Goal: Check status: Check status

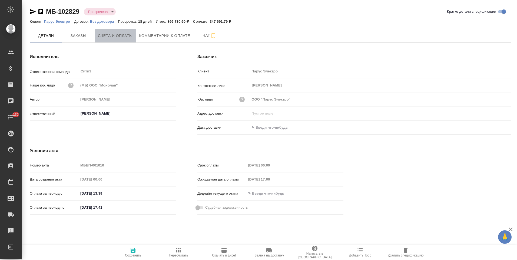
click at [118, 38] on span "Счета и оплаты" at bounding box center [115, 35] width 35 height 7
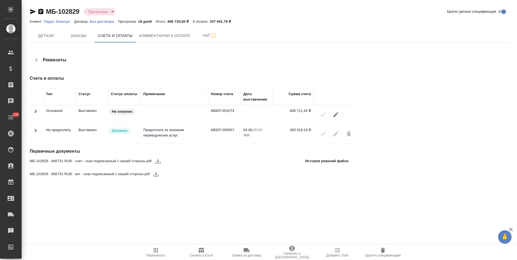
click at [33, 12] on icon "button" at bounding box center [33, 11] width 6 height 5
click at [37, 132] on icon at bounding box center [35, 130] width 6 height 6
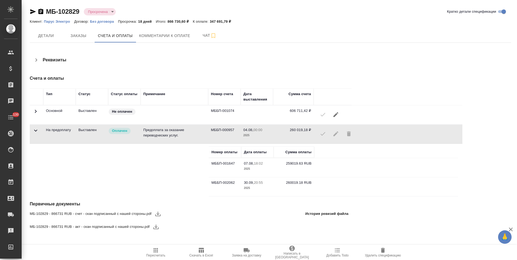
click at [40, 11] on icon "button" at bounding box center [40, 11] width 5 height 5
click at [40, 12] on icon "button" at bounding box center [40, 11] width 5 height 5
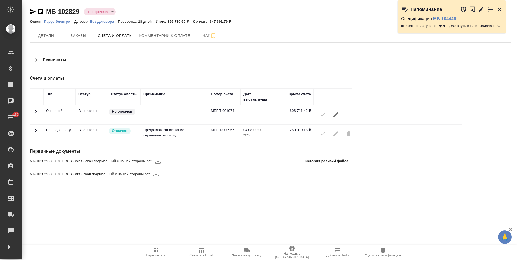
click at [35, 131] on icon at bounding box center [35, 130] width 6 height 6
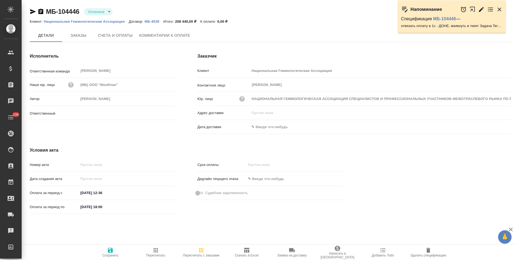
type input "Ильина Екатерина"
click at [73, 38] on span "Заказы" at bounding box center [78, 35] width 26 height 7
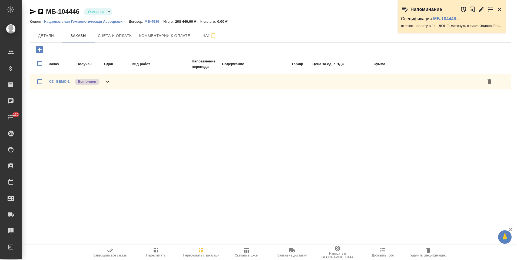
click at [112, 81] on div "C3_GEMC-1 Выполнен" at bounding box center [270, 82] width 481 height 16
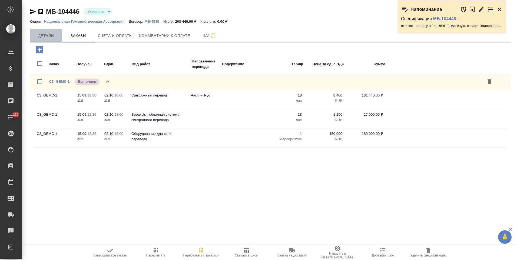
click at [47, 35] on span "Детали" at bounding box center [46, 35] width 26 height 7
